Goal: Transaction & Acquisition: Book appointment/travel/reservation

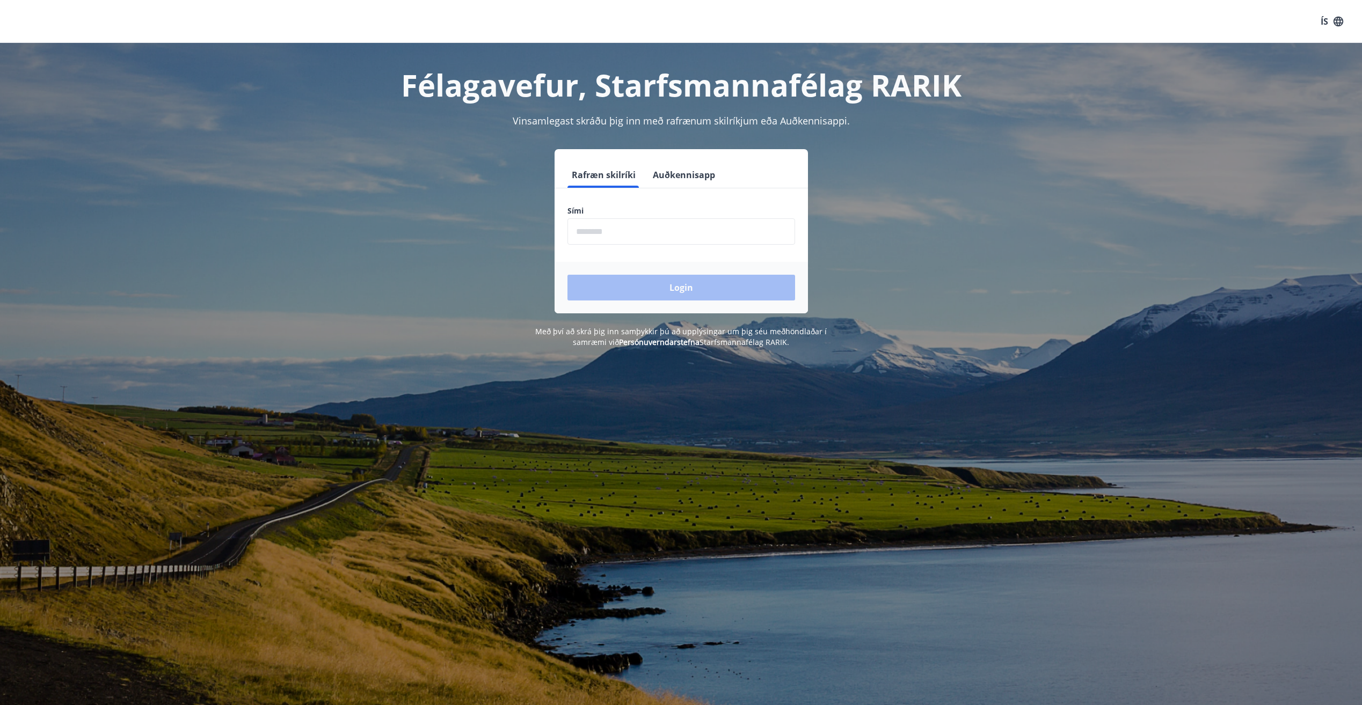
click at [618, 221] on input "phone" at bounding box center [681, 231] width 228 height 26
type input "********"
click at [567, 275] on button "Login" at bounding box center [681, 288] width 228 height 26
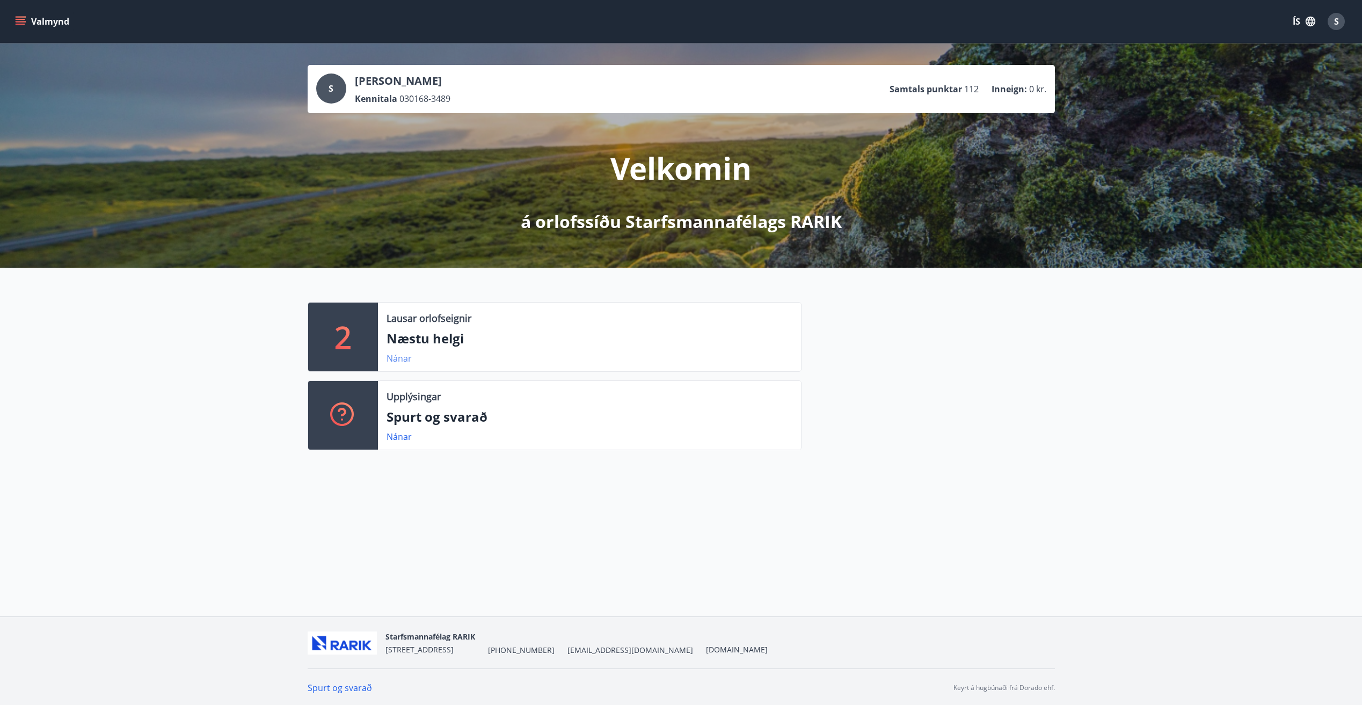
click at [397, 360] on link "Nánar" at bounding box center [399, 359] width 25 height 12
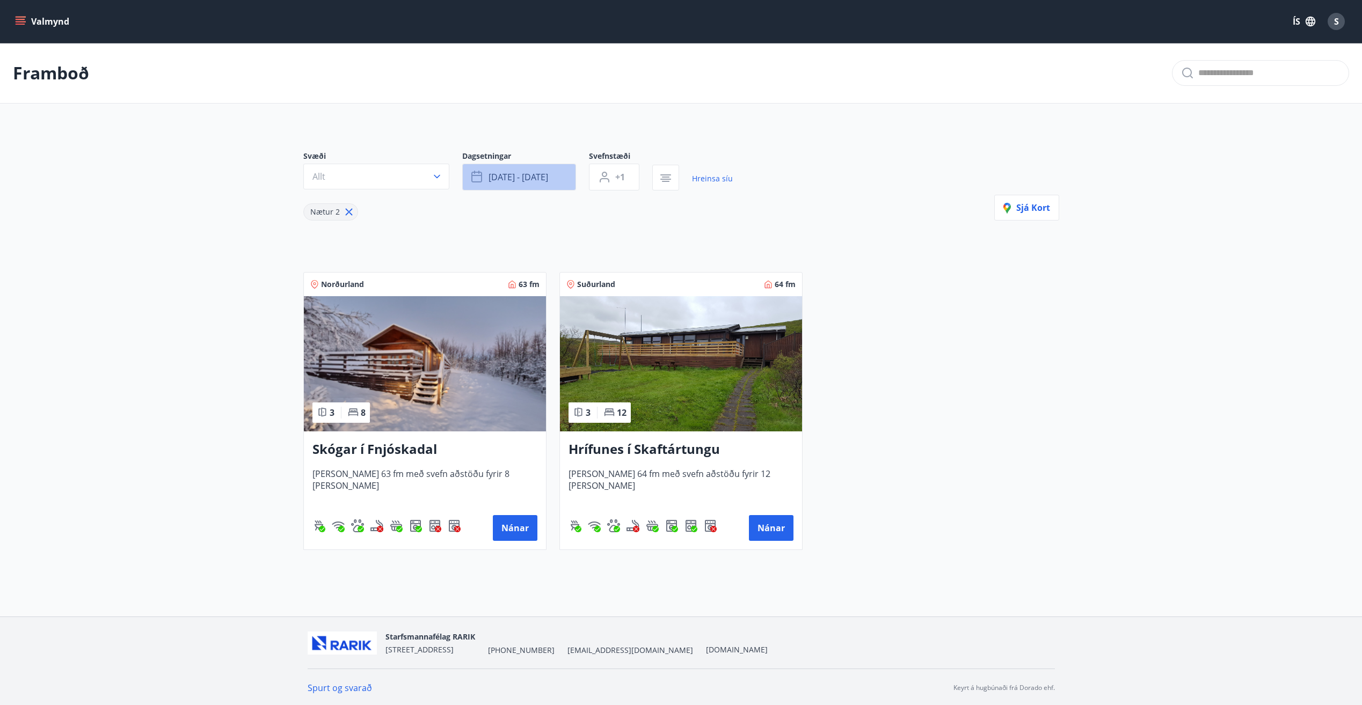
click at [543, 174] on span "[DATE] - [DATE]" at bounding box center [519, 177] width 60 height 12
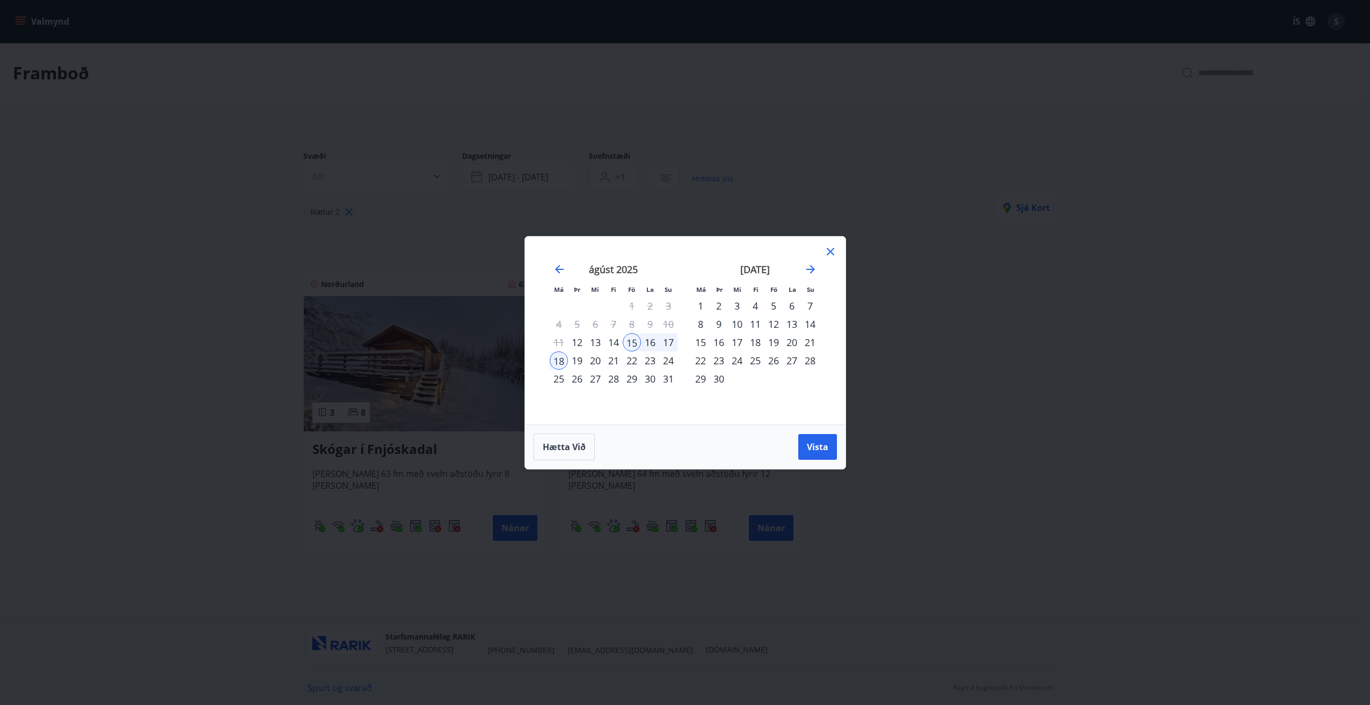
click at [630, 360] on div "22" at bounding box center [632, 361] width 18 height 18
click at [670, 358] on div "24" at bounding box center [668, 361] width 18 height 18
click at [818, 449] on span "Vista" at bounding box center [817, 447] width 21 height 12
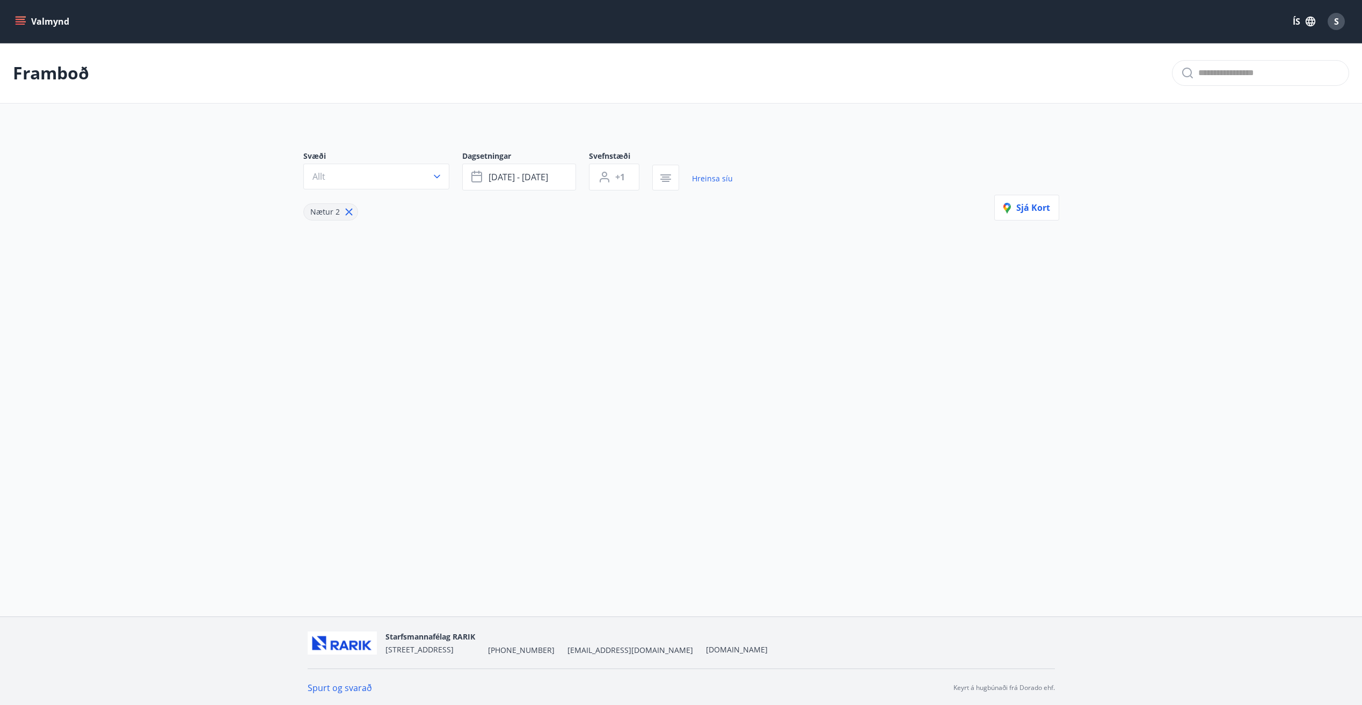
click at [346, 209] on icon at bounding box center [349, 212] width 12 height 12
type input "*"
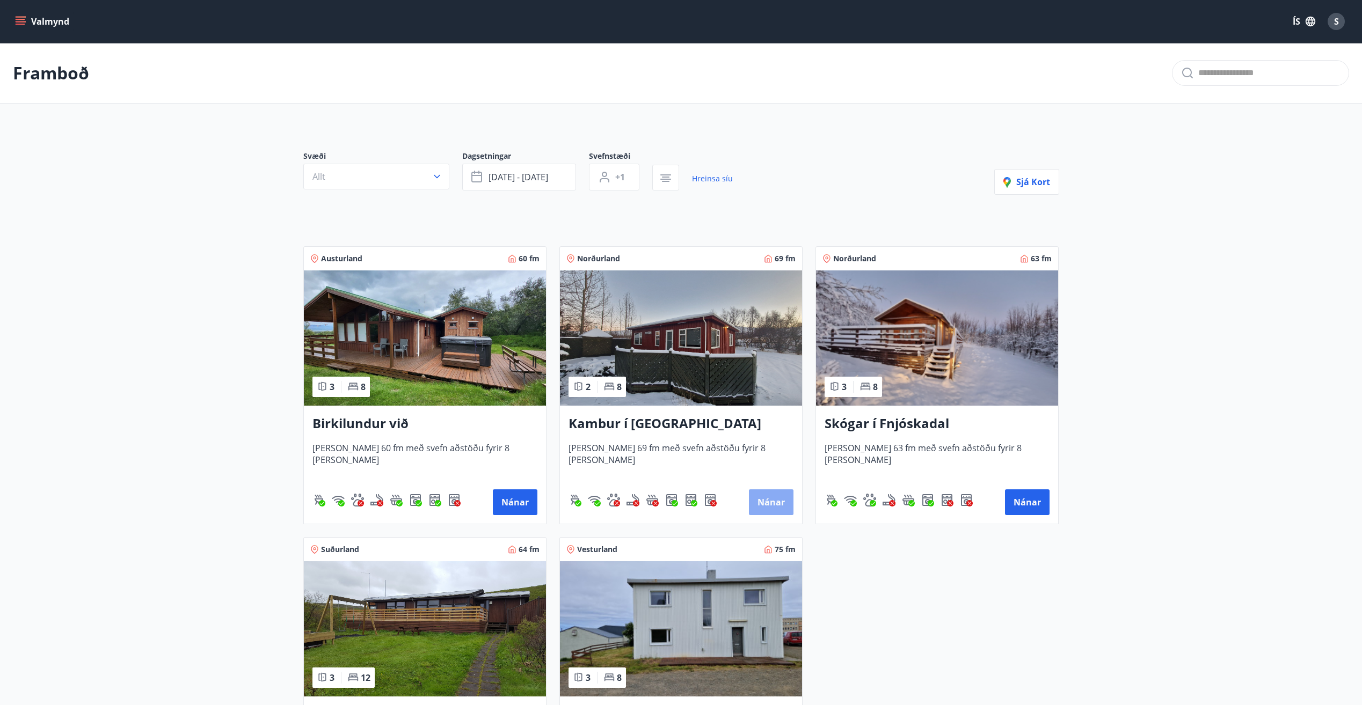
click at [767, 502] on button "Nánar" at bounding box center [771, 503] width 45 height 26
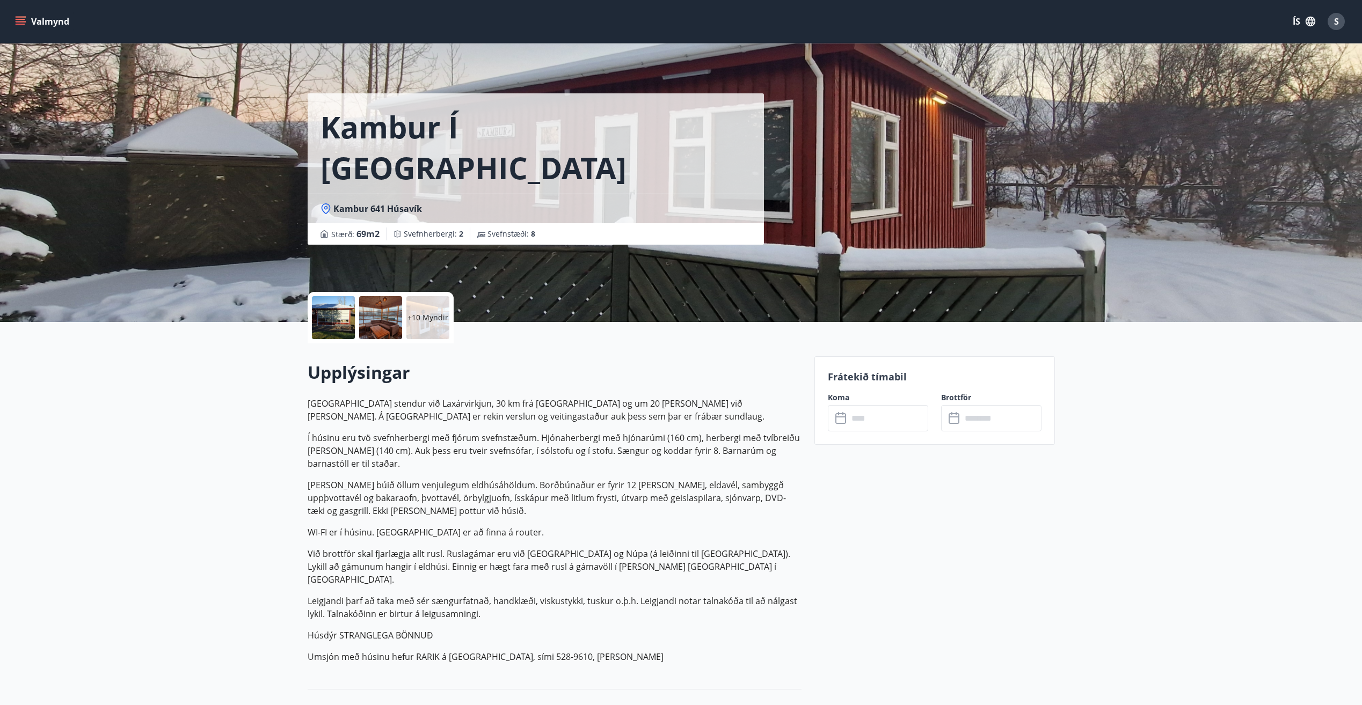
click at [865, 421] on input "text" at bounding box center [888, 418] width 80 height 26
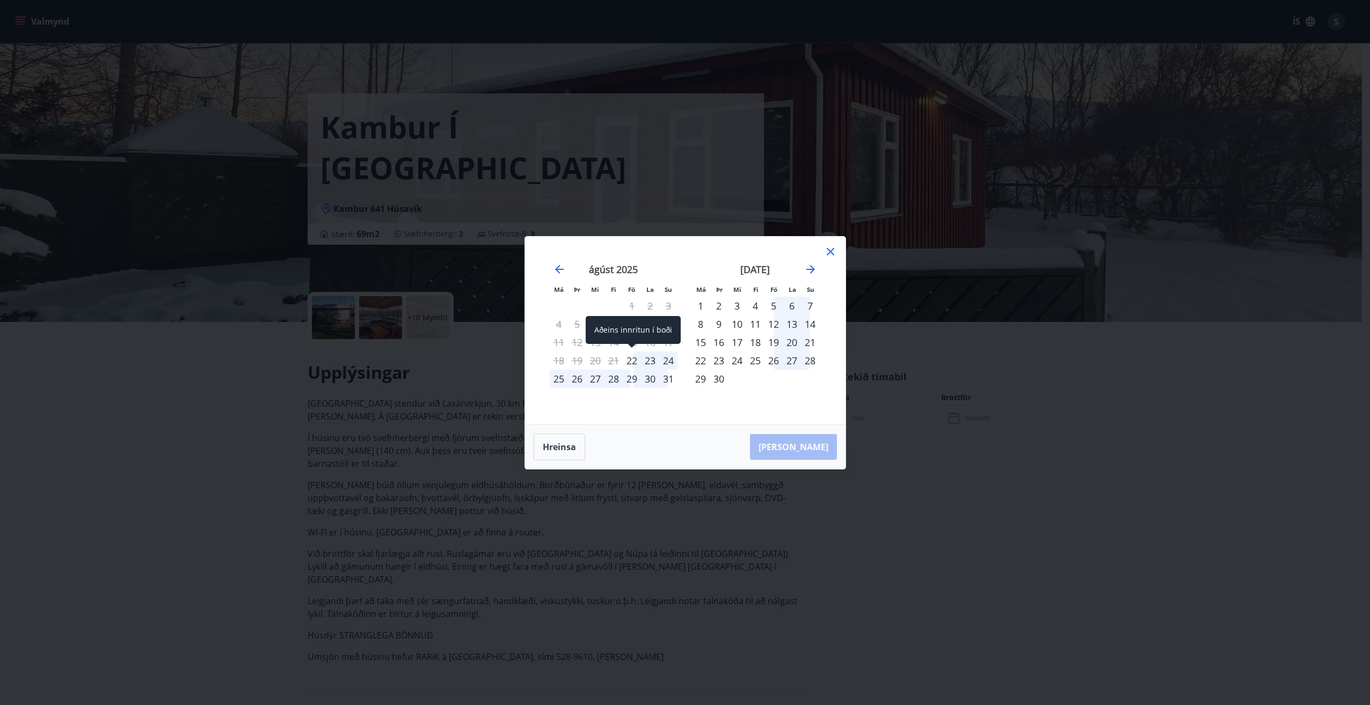
click at [632, 359] on div "22" at bounding box center [632, 361] width 18 height 18
click at [668, 361] on div "24" at bounding box center [668, 361] width 18 height 18
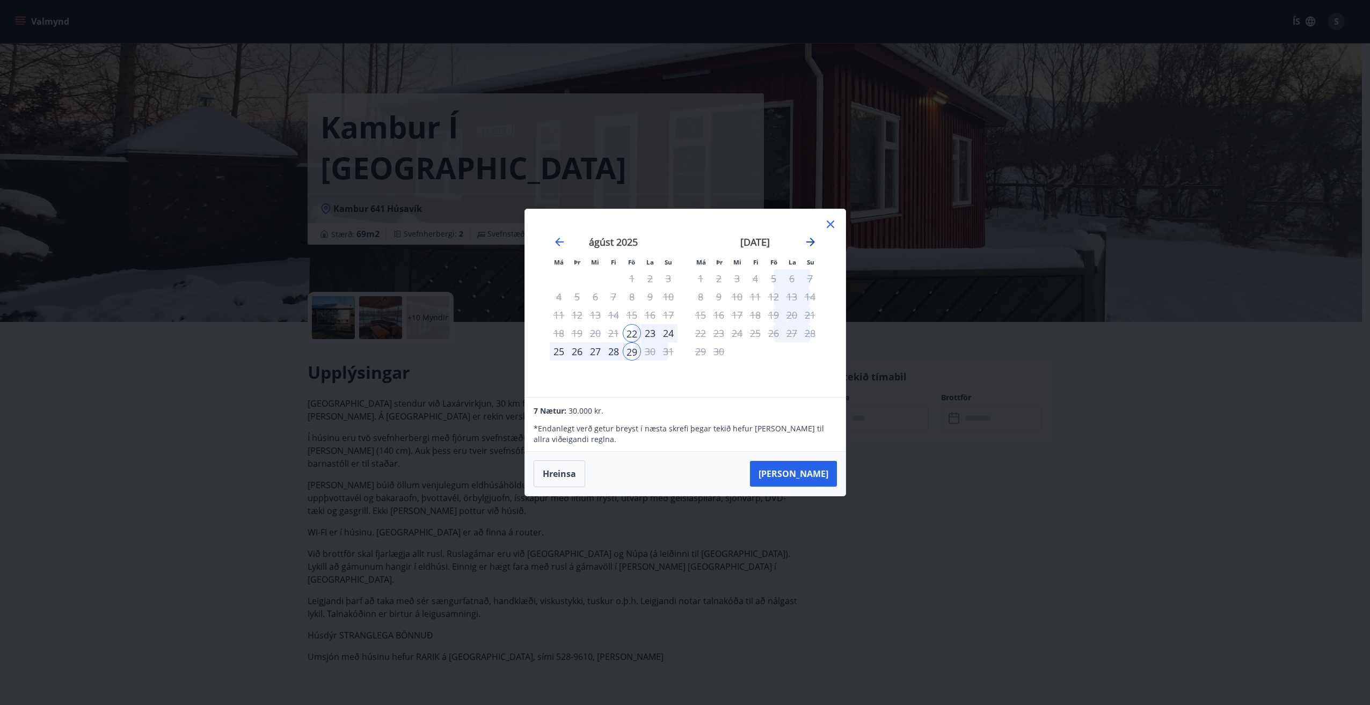
click at [804, 239] on icon "Move forward to switch to the next month." at bounding box center [810, 242] width 13 height 13
click at [713, 295] on div "7" at bounding box center [719, 297] width 18 height 18
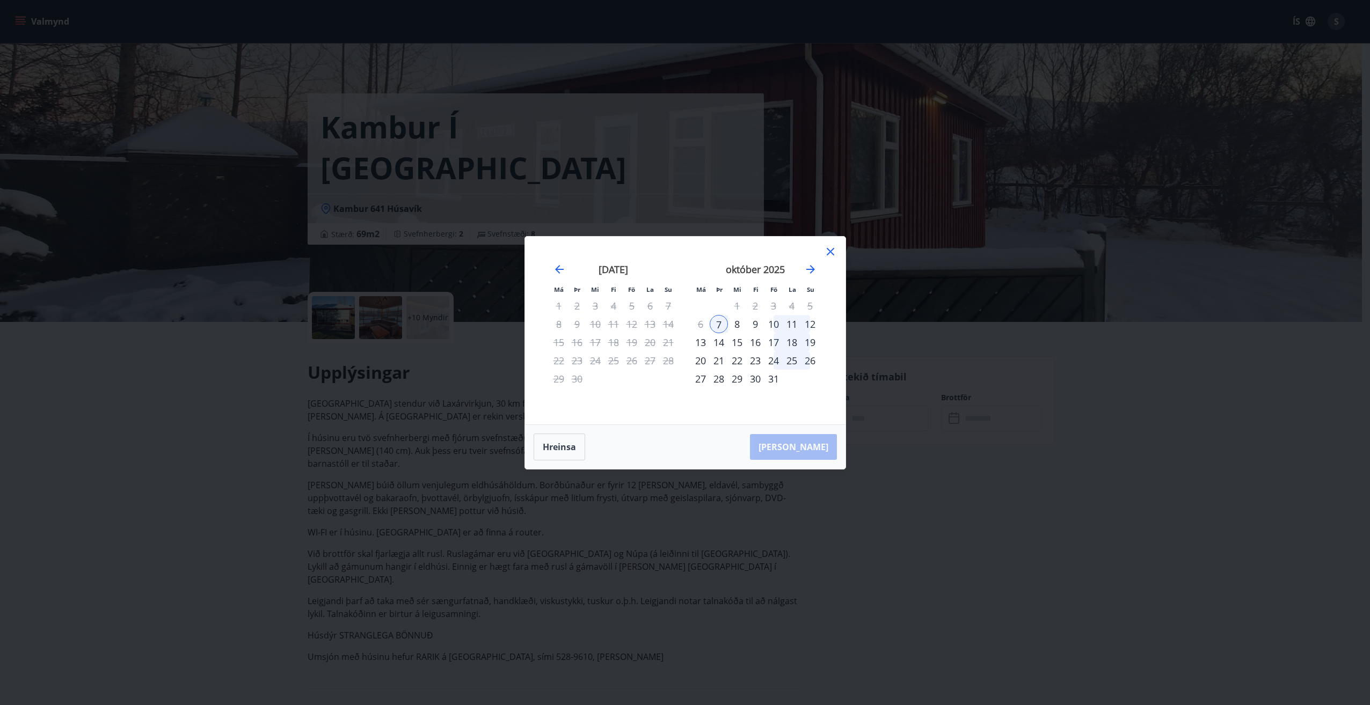
click at [757, 327] on div "9" at bounding box center [755, 324] width 18 height 18
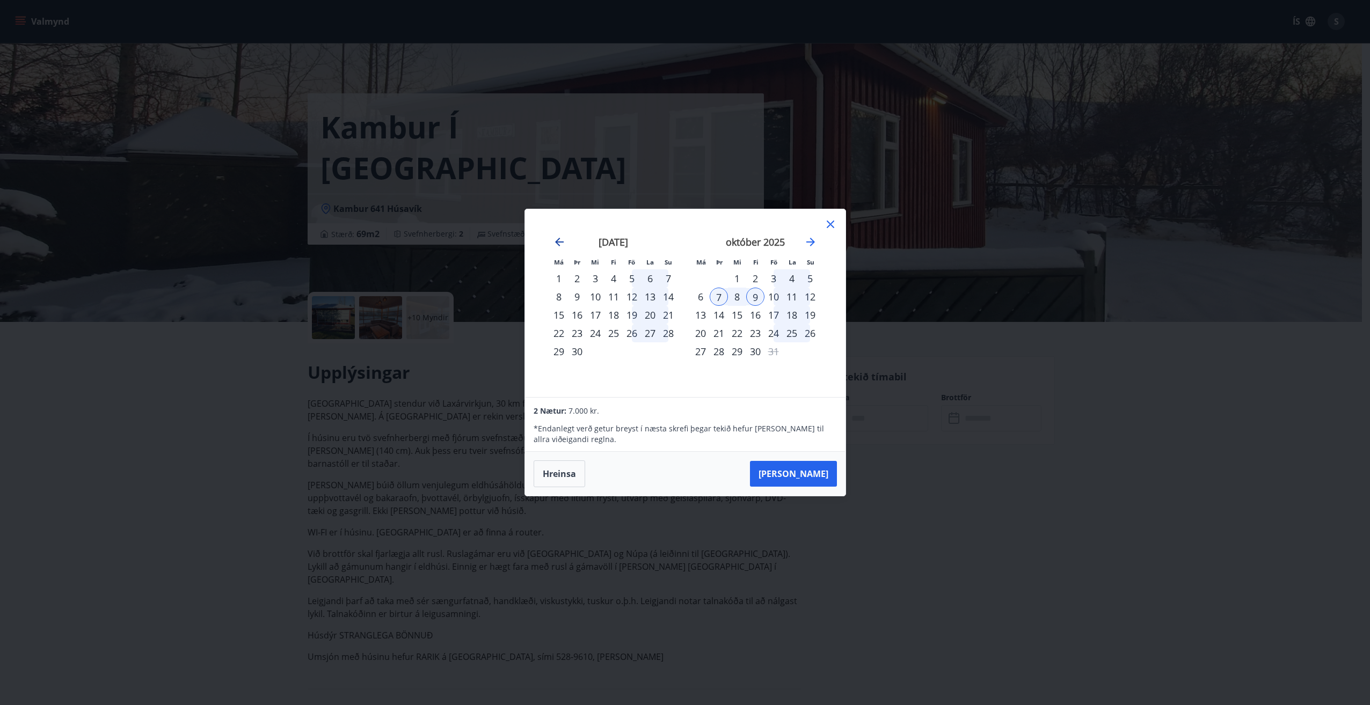
click at [557, 242] on icon "Move backward to switch to the previous month." at bounding box center [559, 242] width 9 height 9
click at [633, 331] on div "22" at bounding box center [632, 333] width 18 height 18
click at [665, 331] on div "24" at bounding box center [668, 333] width 18 height 18
click at [808, 466] on button "[PERSON_NAME]" at bounding box center [793, 474] width 87 height 26
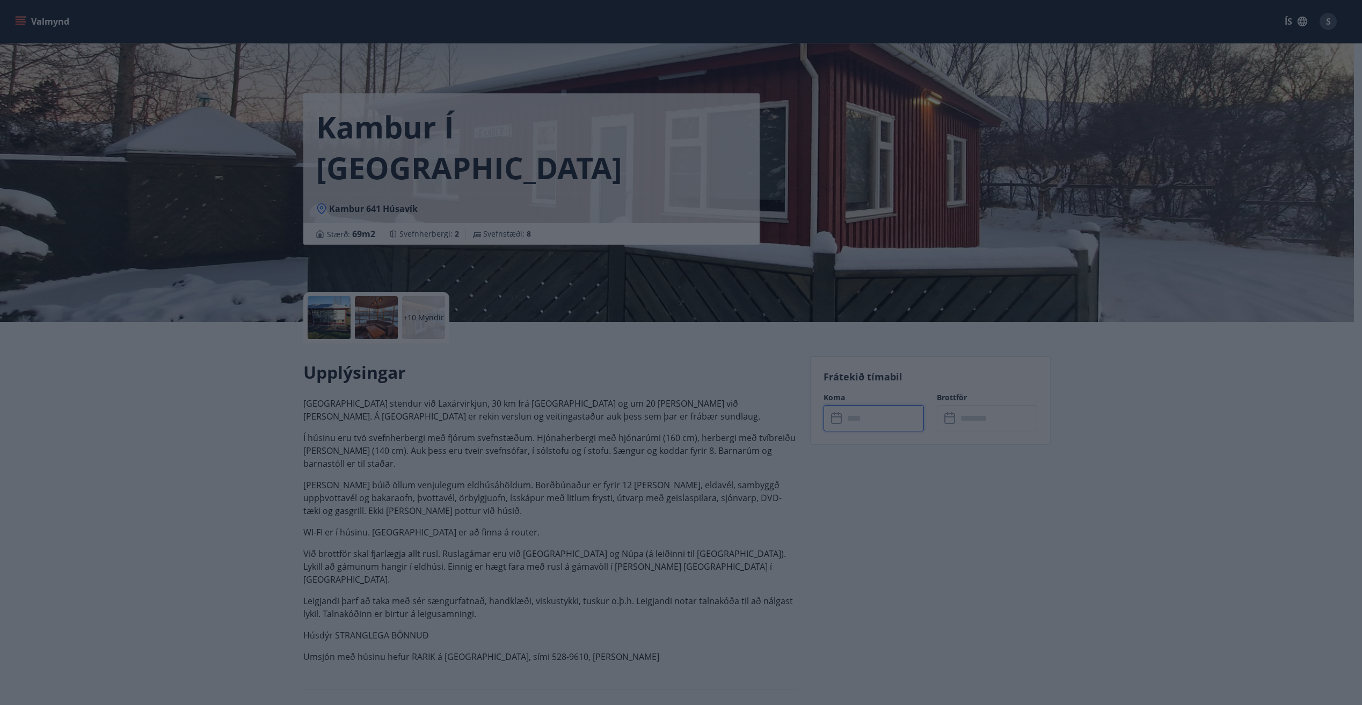
type input "******"
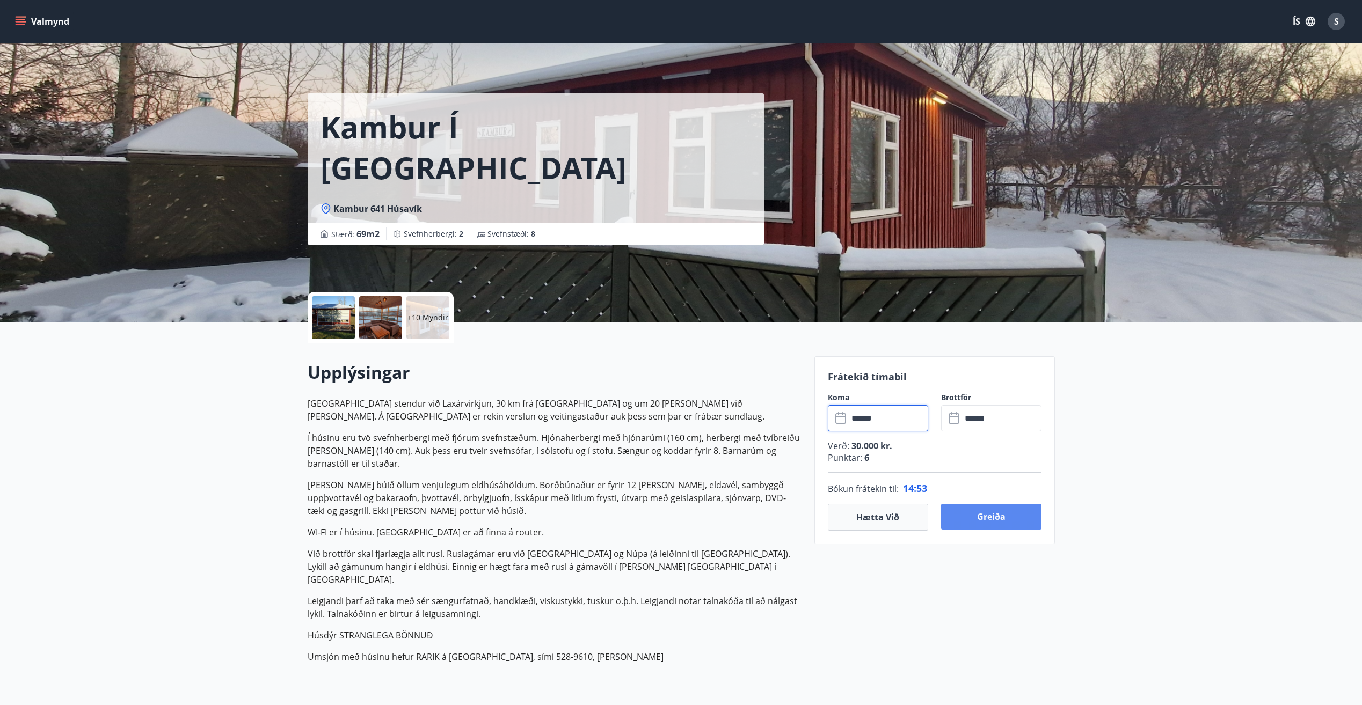
click at [982, 515] on button "Greiða" at bounding box center [991, 517] width 100 height 26
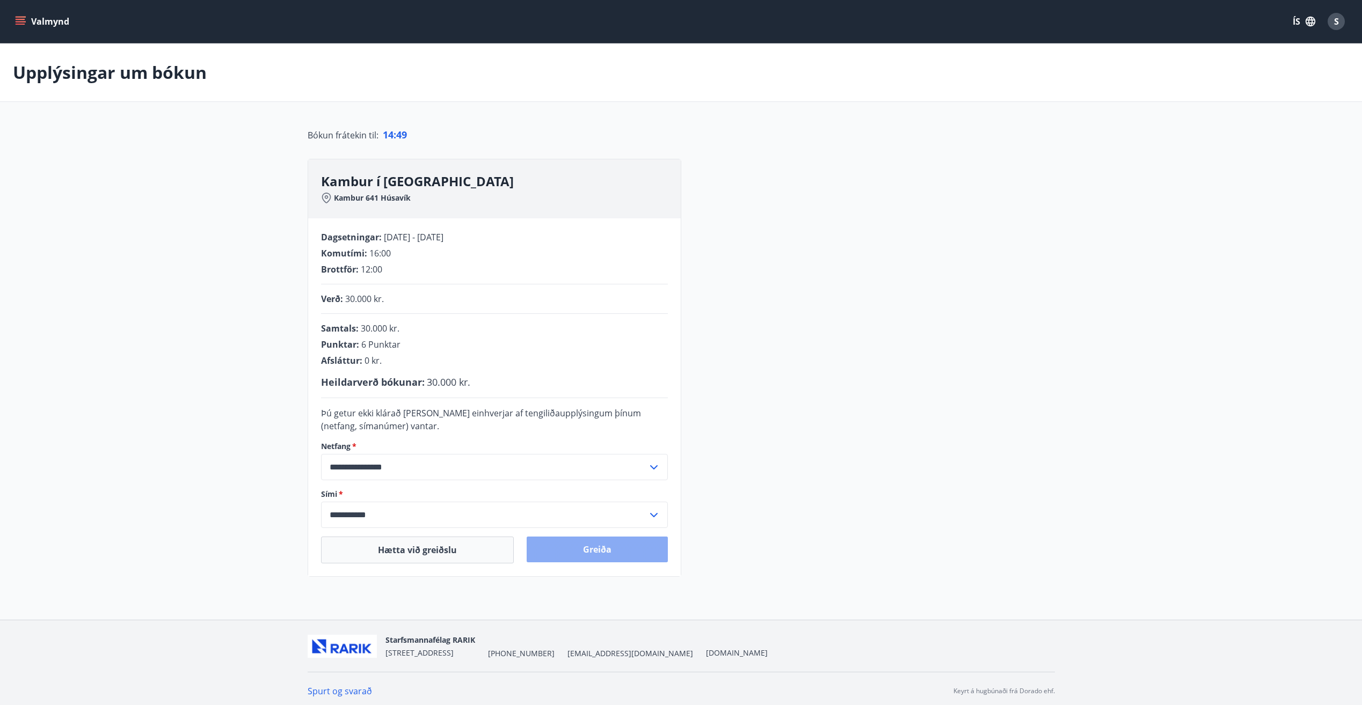
click at [595, 545] on button "Greiða" at bounding box center [597, 550] width 141 height 26
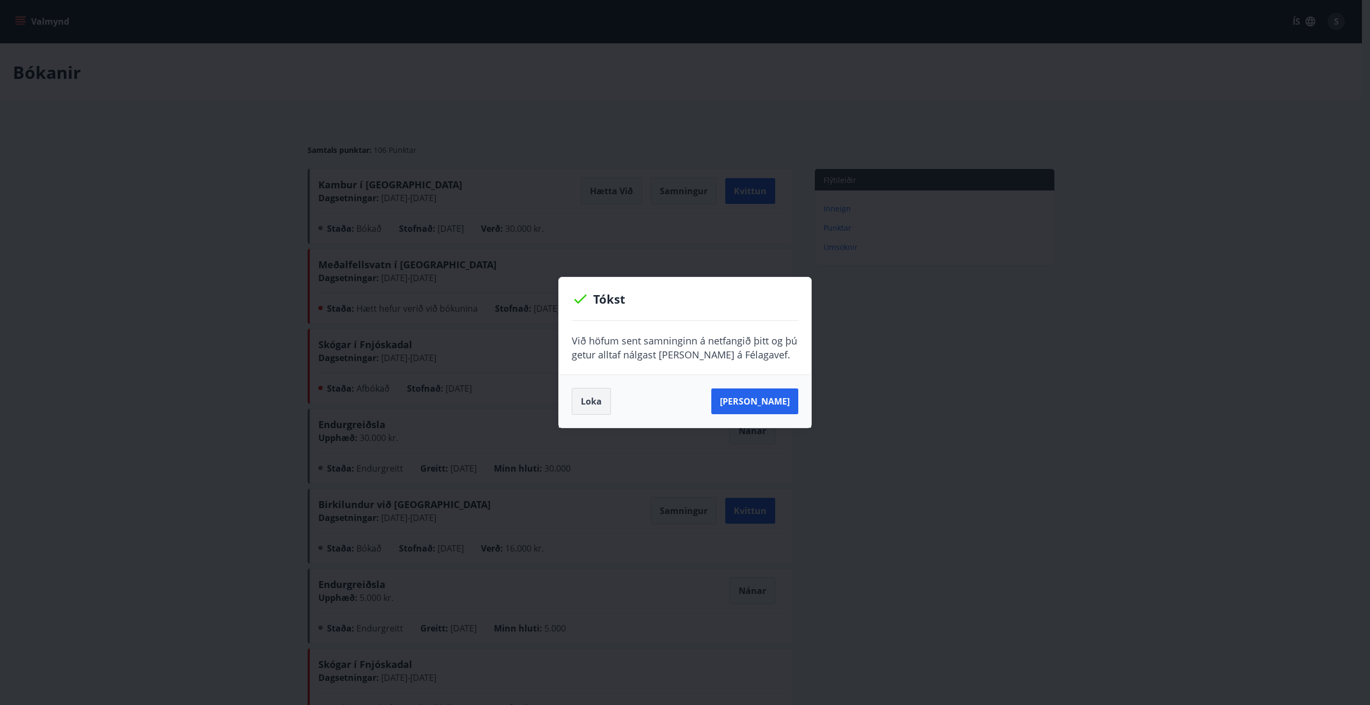
click at [595, 398] on button "Loka" at bounding box center [591, 401] width 39 height 27
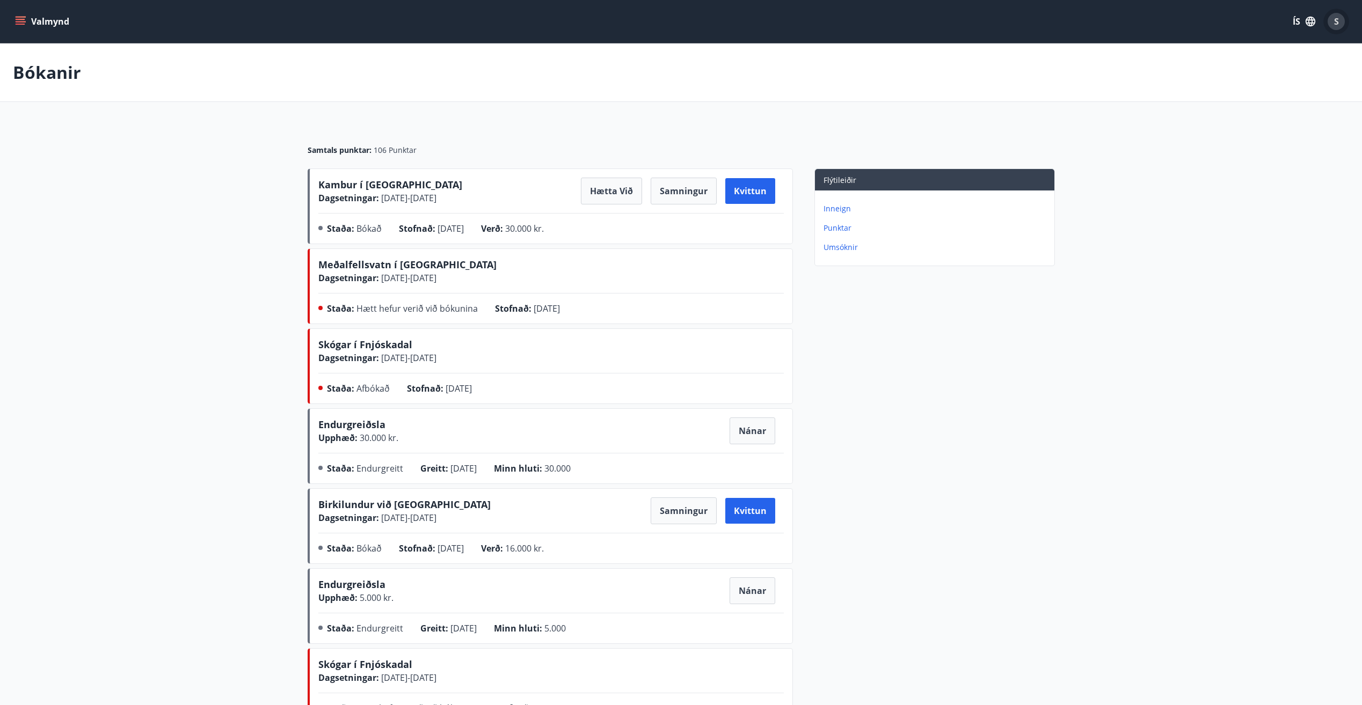
click at [1336, 17] on span "S" at bounding box center [1336, 22] width 5 height 12
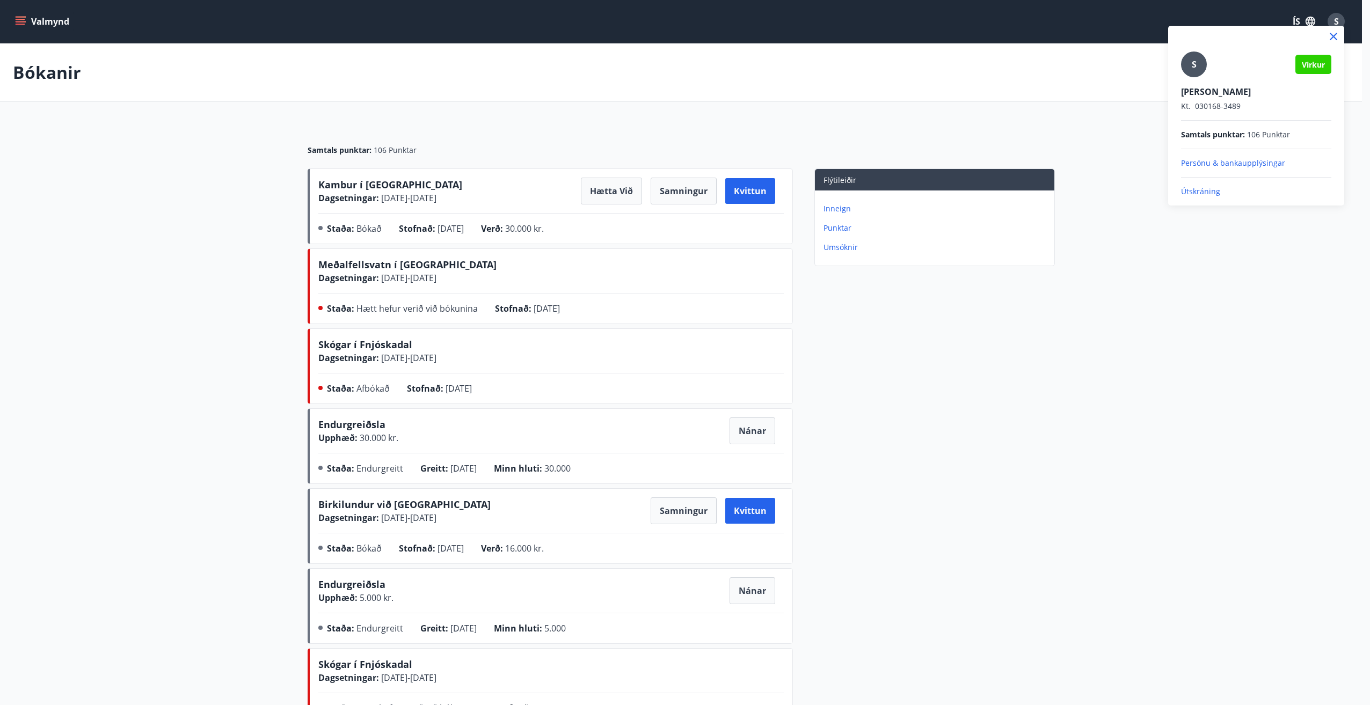
click at [1204, 194] on p "Útskráning" at bounding box center [1256, 191] width 150 height 11
